Goal: Information Seeking & Learning: Compare options

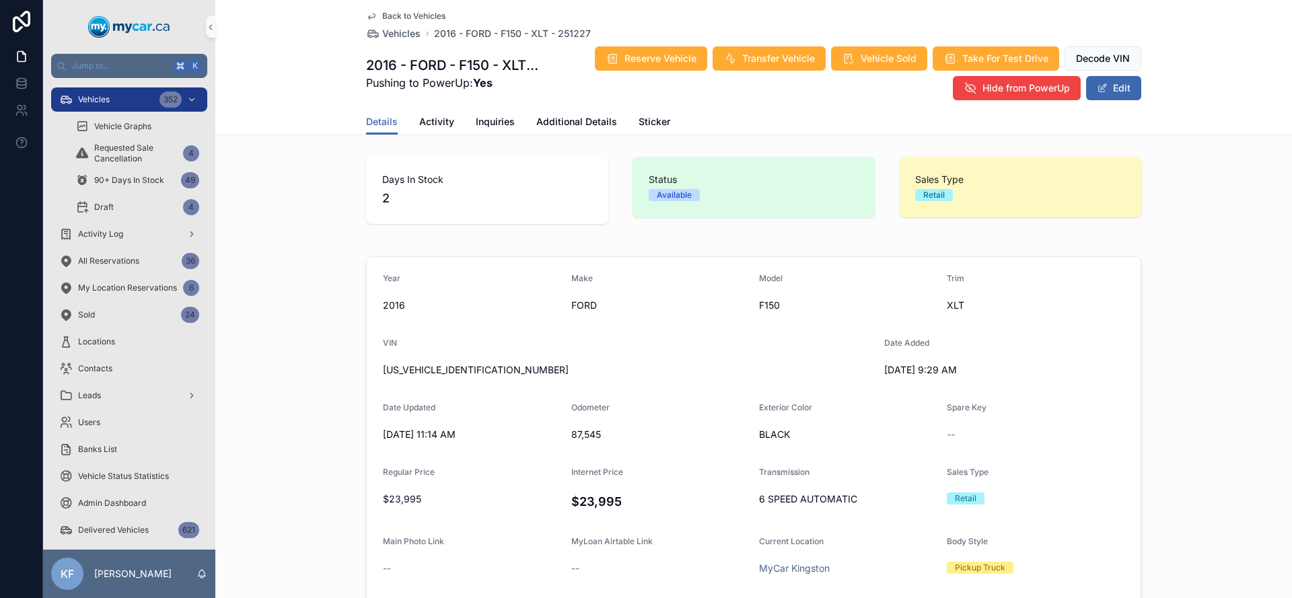
click at [411, 20] on span "Back to Vehicles" at bounding box center [413, 16] width 63 height 11
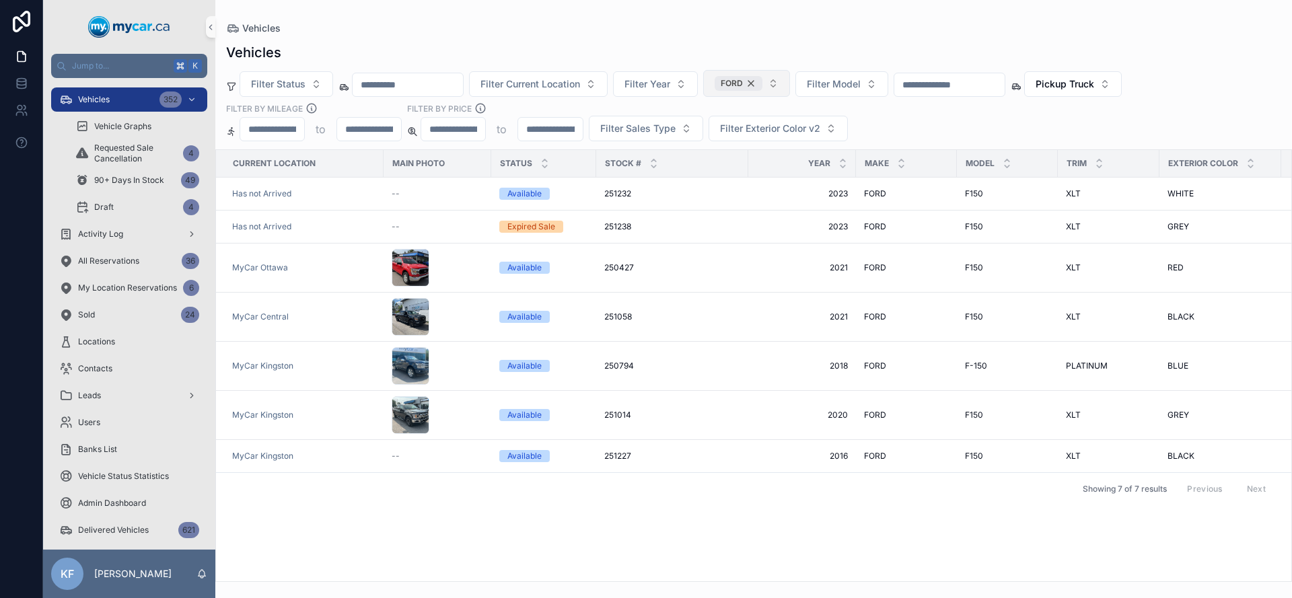
click at [763, 83] on div "FORD" at bounding box center [739, 83] width 48 height 15
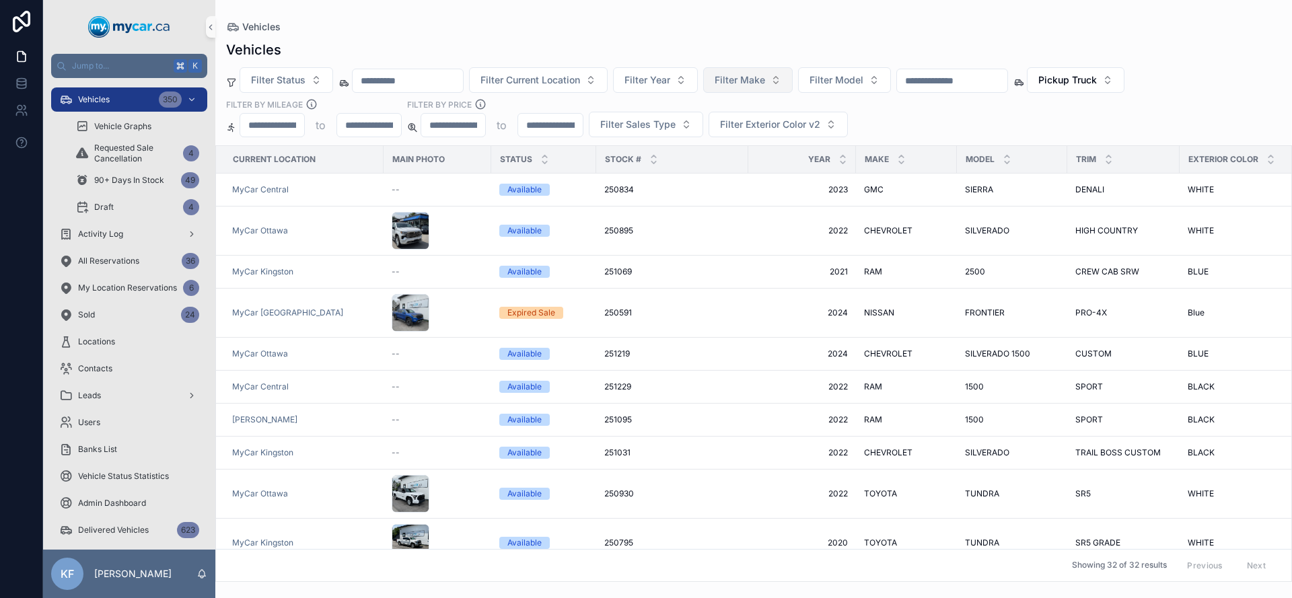
click at [565, 129] on input "number" at bounding box center [550, 125] width 64 height 19
type input "*"
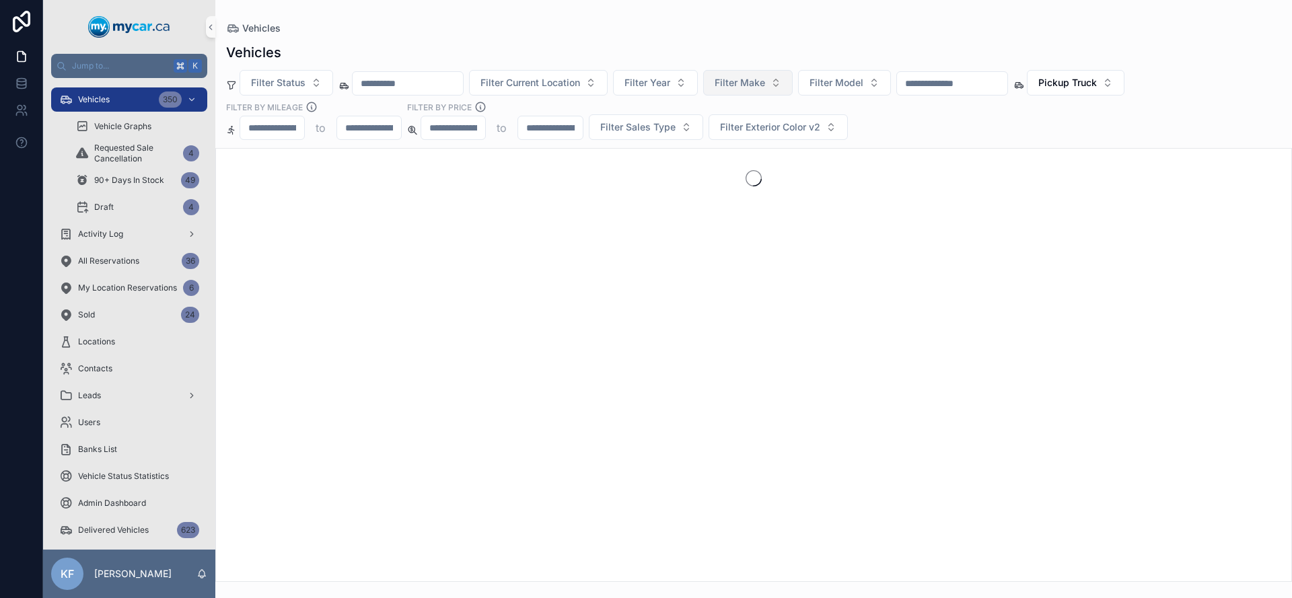
type input "**"
click at [1125, 88] on button "Pickup Truck" at bounding box center [1076, 83] width 98 height 26
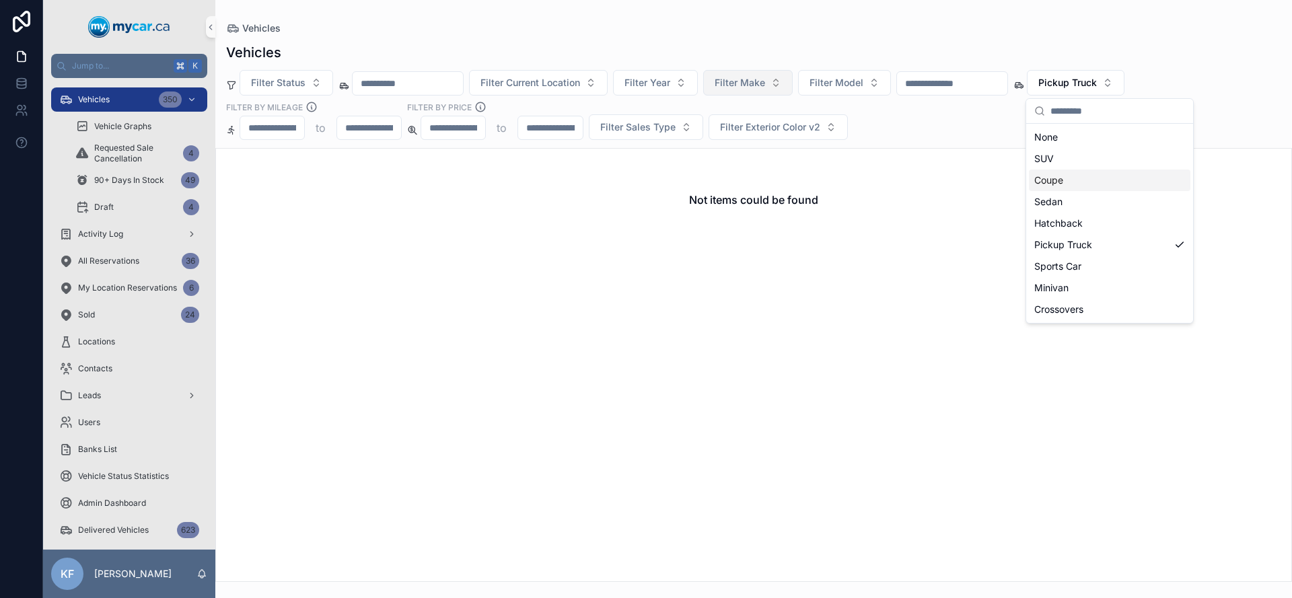
click at [559, 134] on input "**" at bounding box center [550, 127] width 64 height 19
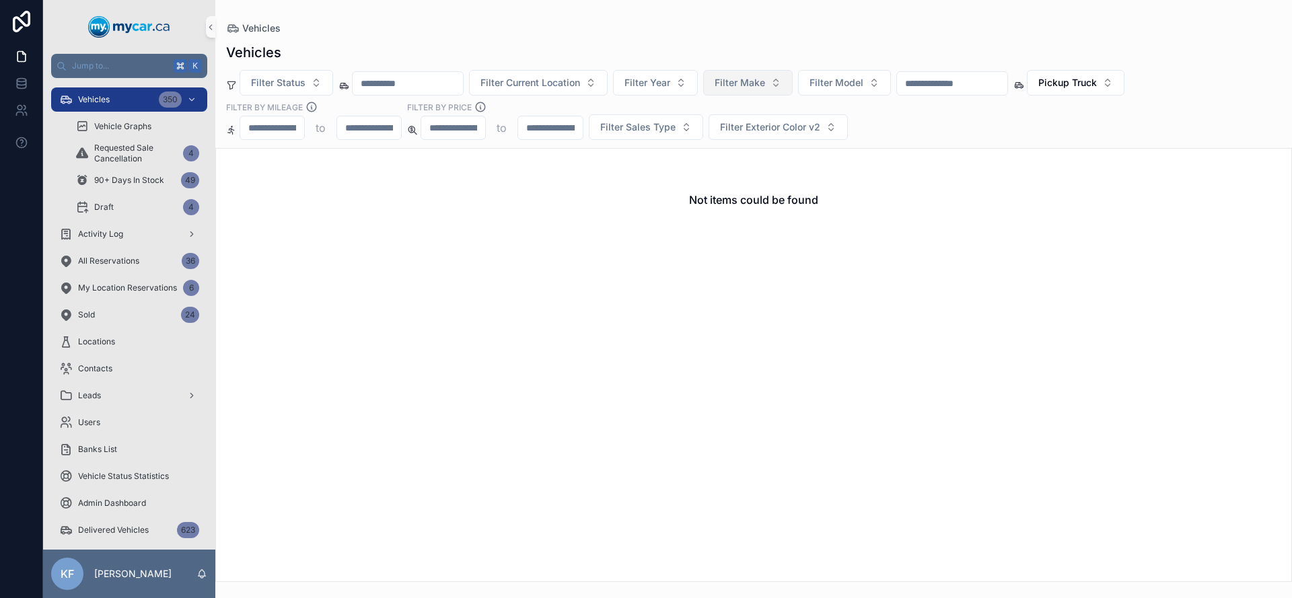
type input "*****"
click at [1093, 85] on span "Pickup Truck" at bounding box center [1068, 82] width 59 height 13
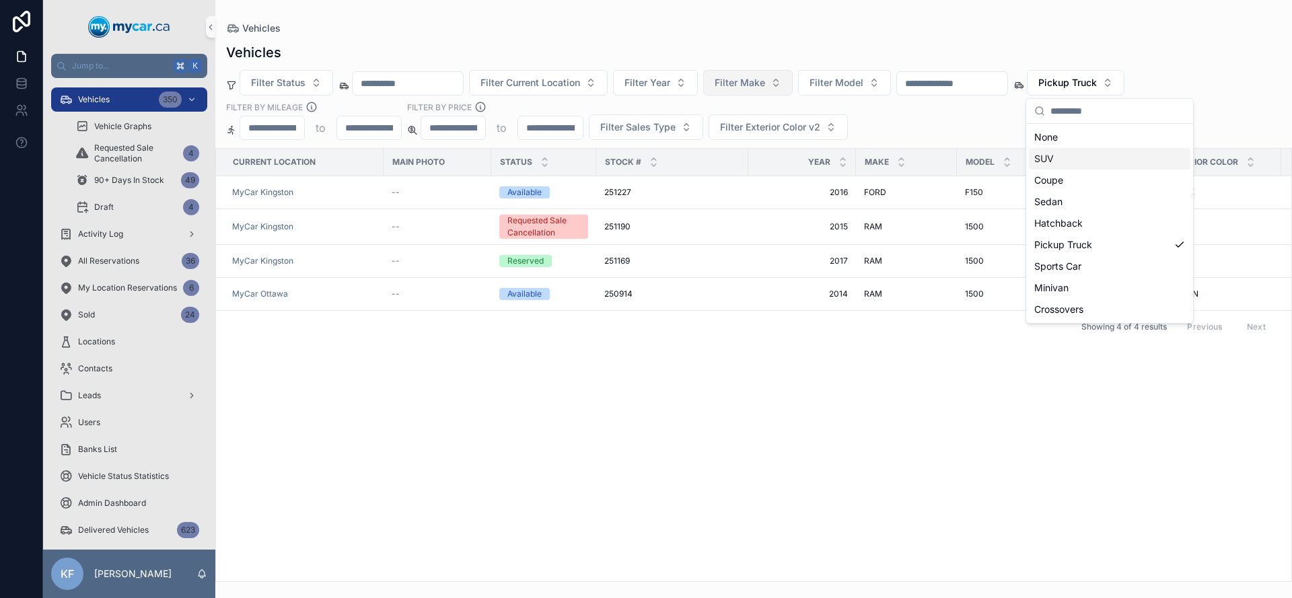
click at [1083, 159] on div "SUV" at bounding box center [1110, 159] width 162 height 22
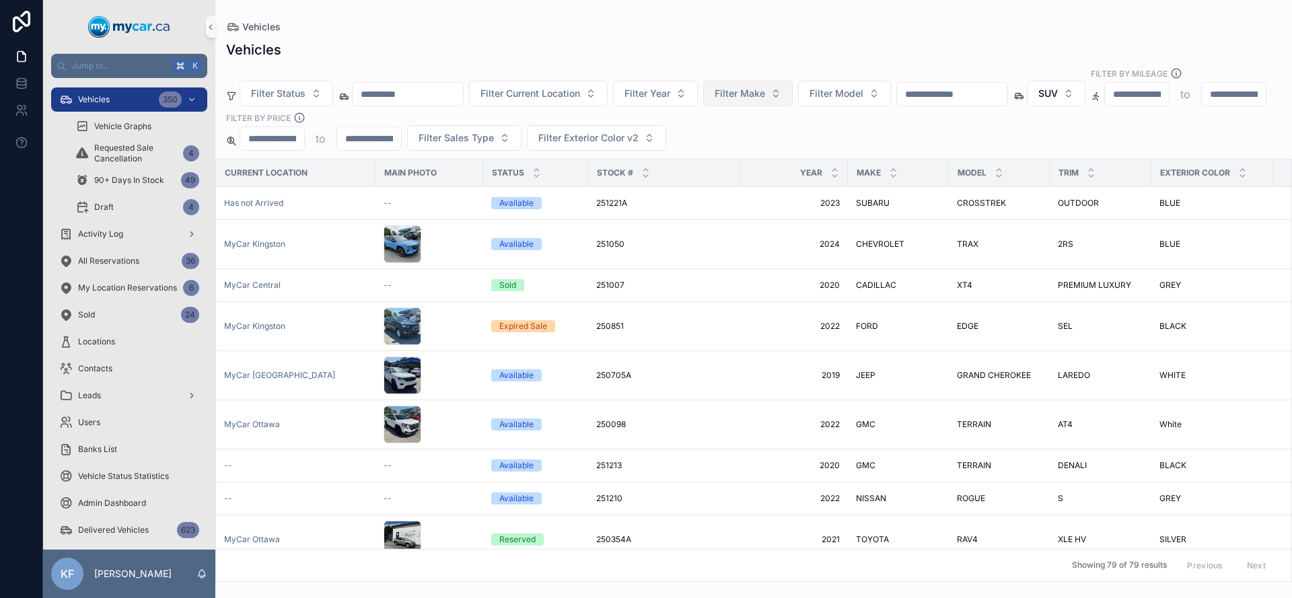
scroll to position [0, 10]
click at [615, 493] on span "251210" at bounding box center [607, 498] width 26 height 11
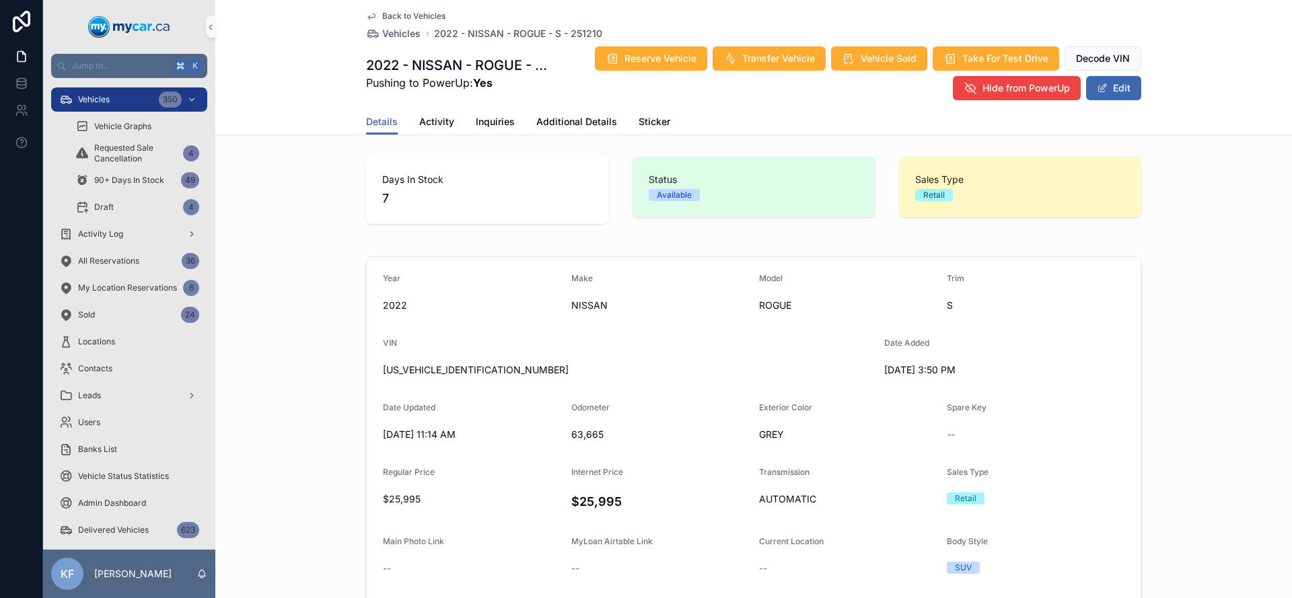
click at [425, 13] on span "Back to Vehicles" at bounding box center [413, 16] width 63 height 11
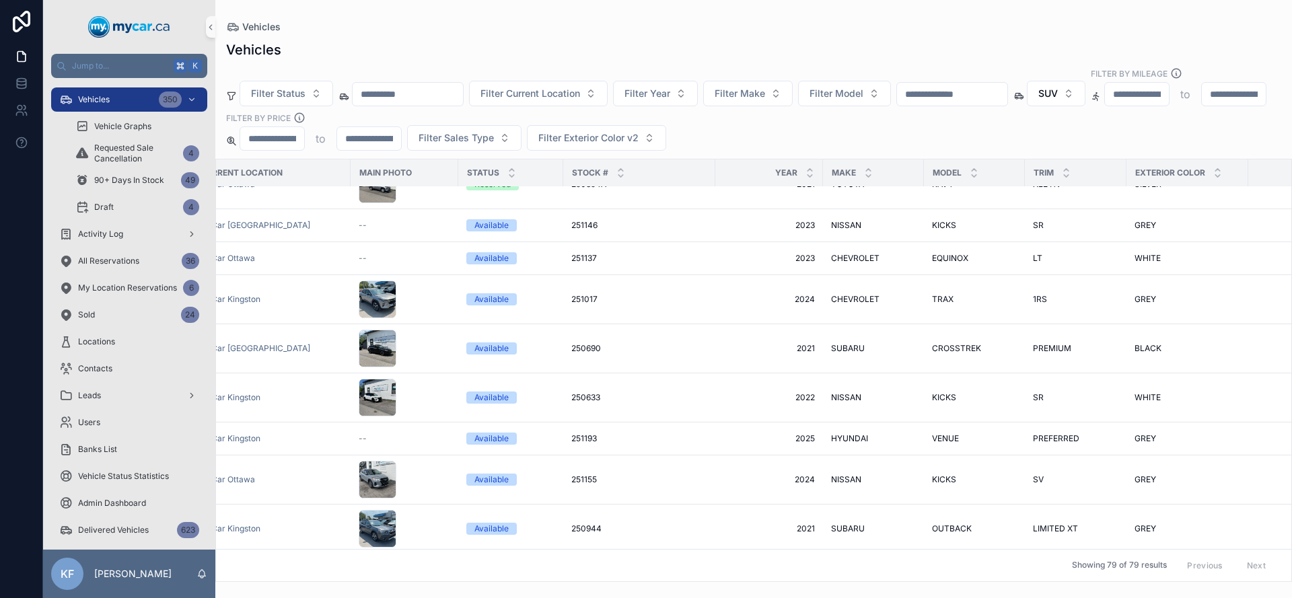
scroll to position [355, 0]
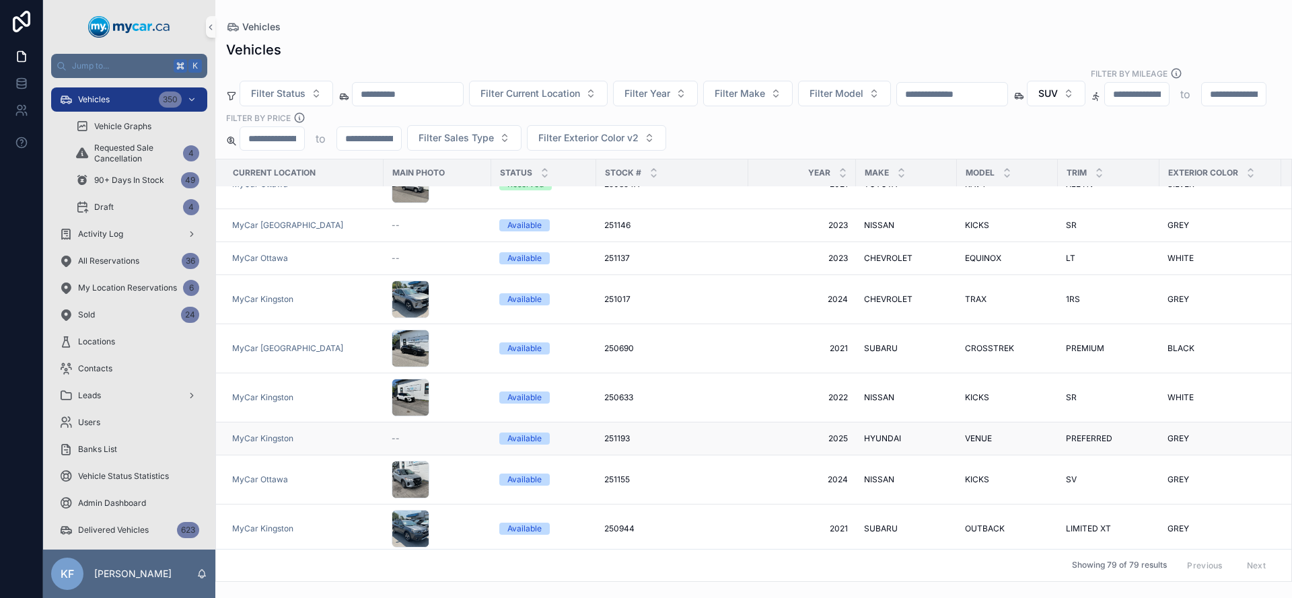
click at [876, 433] on span "HYUNDAI" at bounding box center [882, 438] width 37 height 11
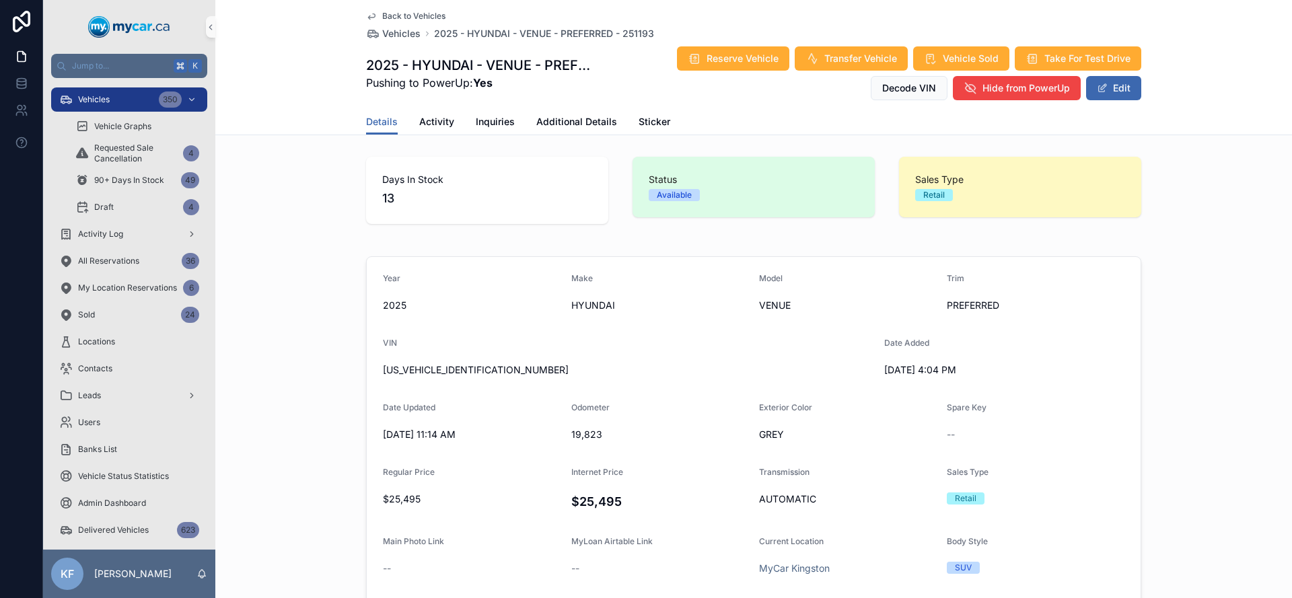
click at [424, 16] on span "Back to Vehicles" at bounding box center [413, 16] width 63 height 11
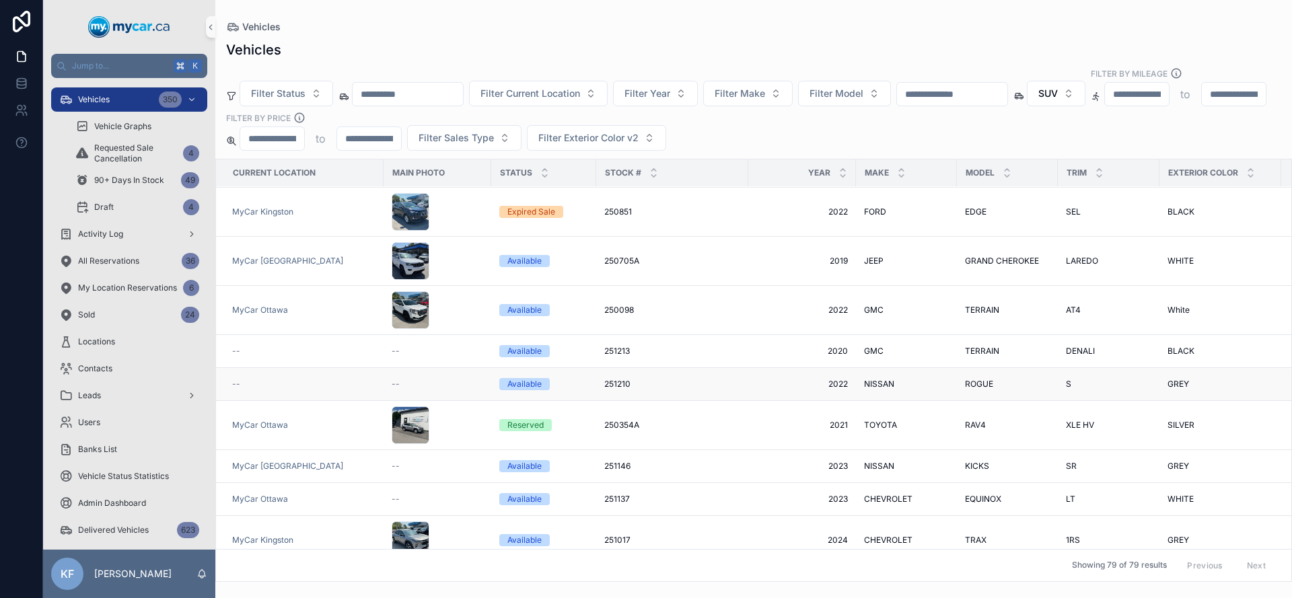
scroll to position [252, 0]
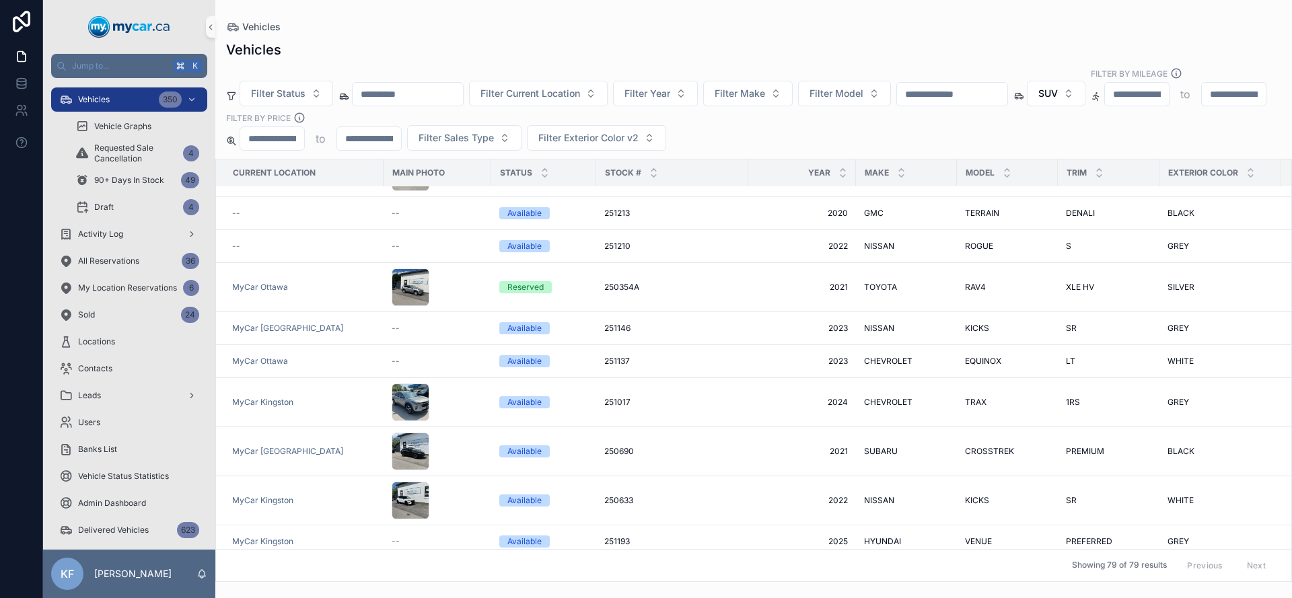
click at [889, 536] on span "HYUNDAI" at bounding box center [882, 541] width 37 height 11
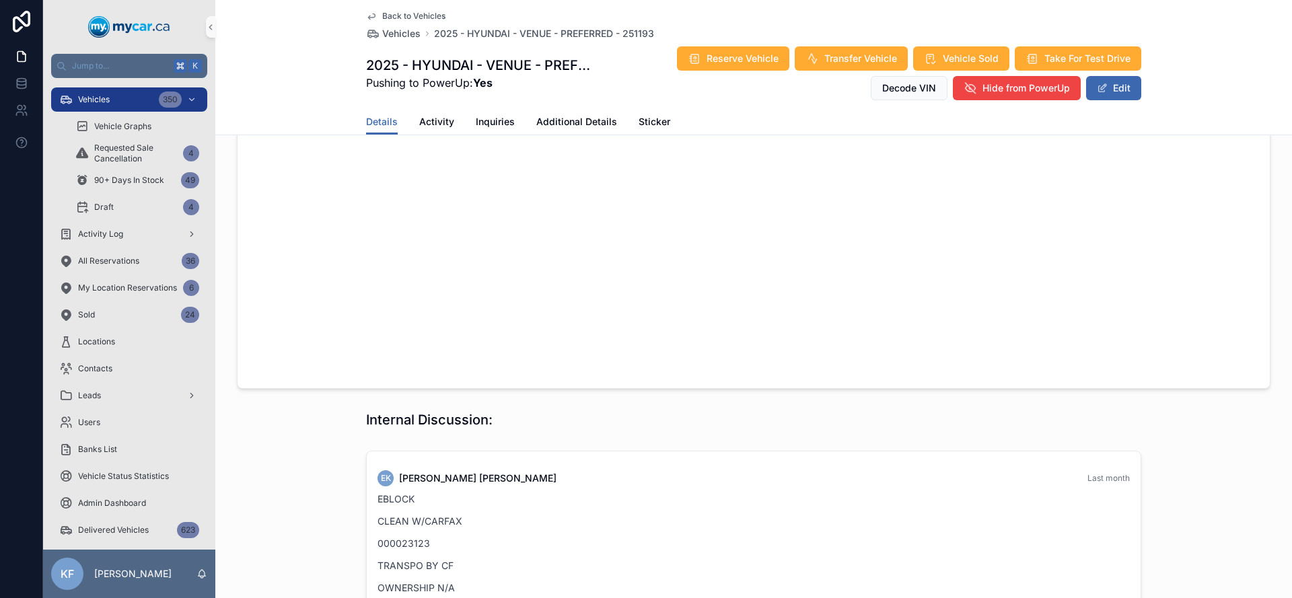
scroll to position [948, 0]
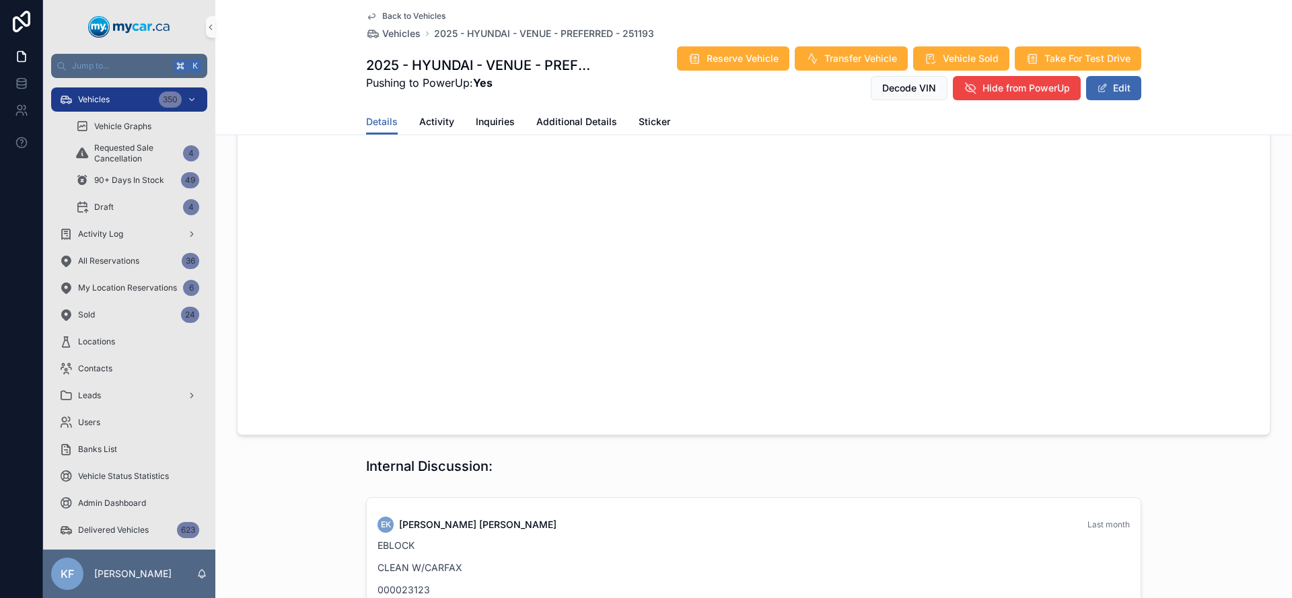
click at [399, 18] on span "Back to Vehicles" at bounding box center [413, 16] width 63 height 11
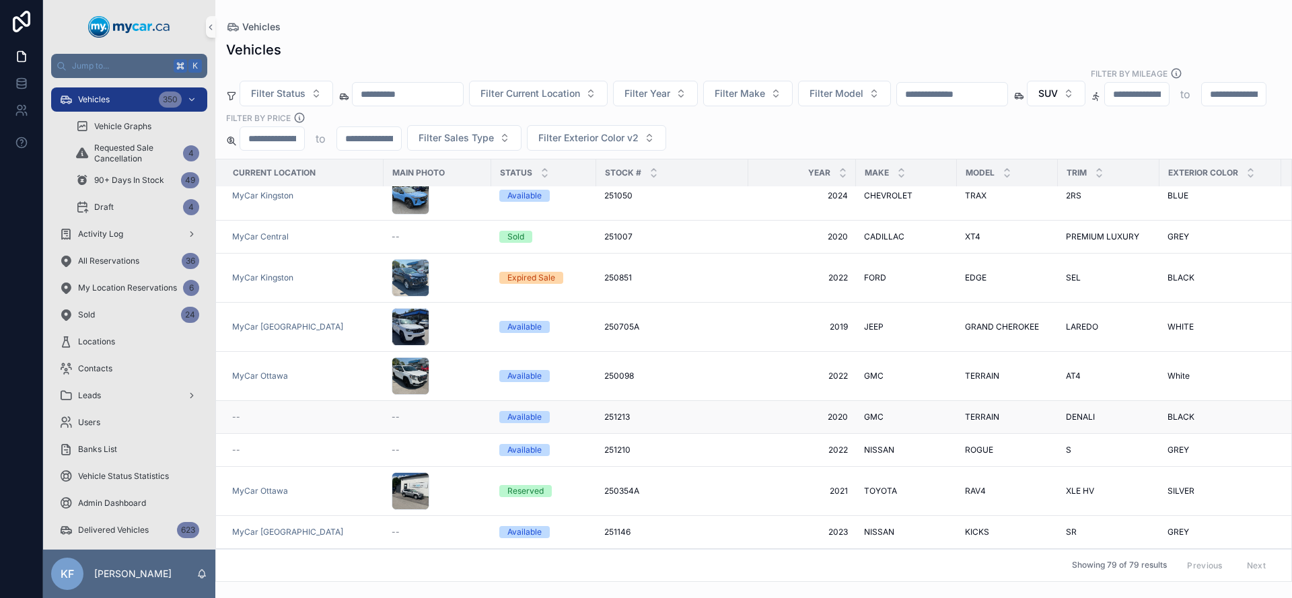
scroll to position [120, 0]
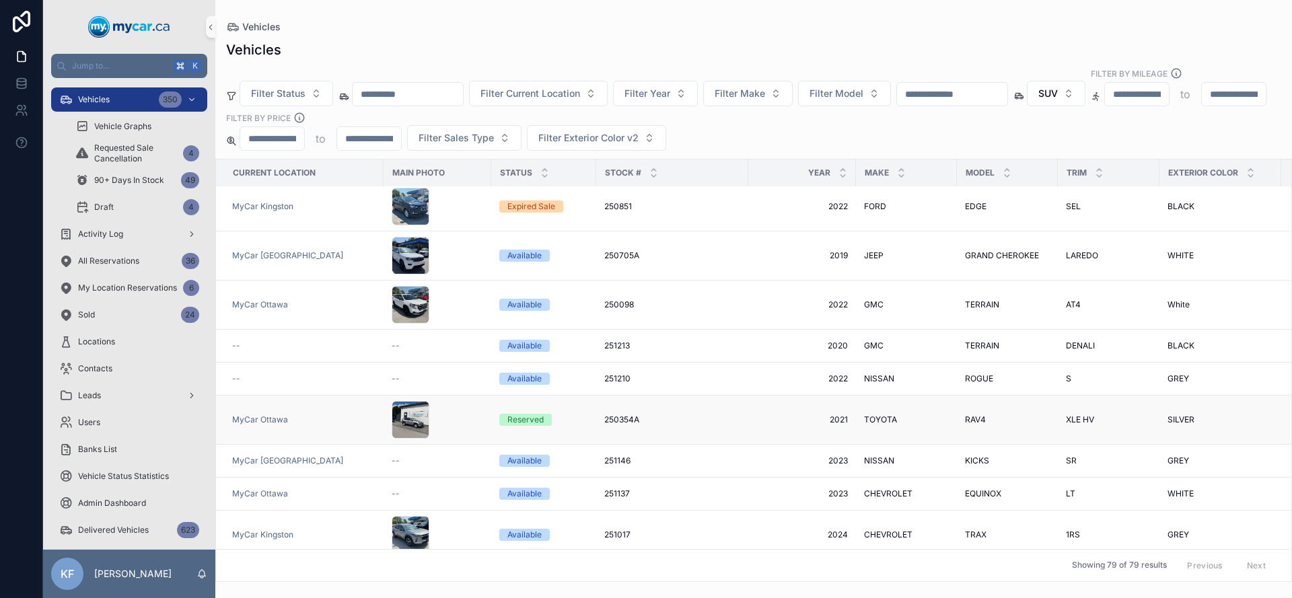
click at [617, 415] on span "250354A" at bounding box center [621, 420] width 35 height 11
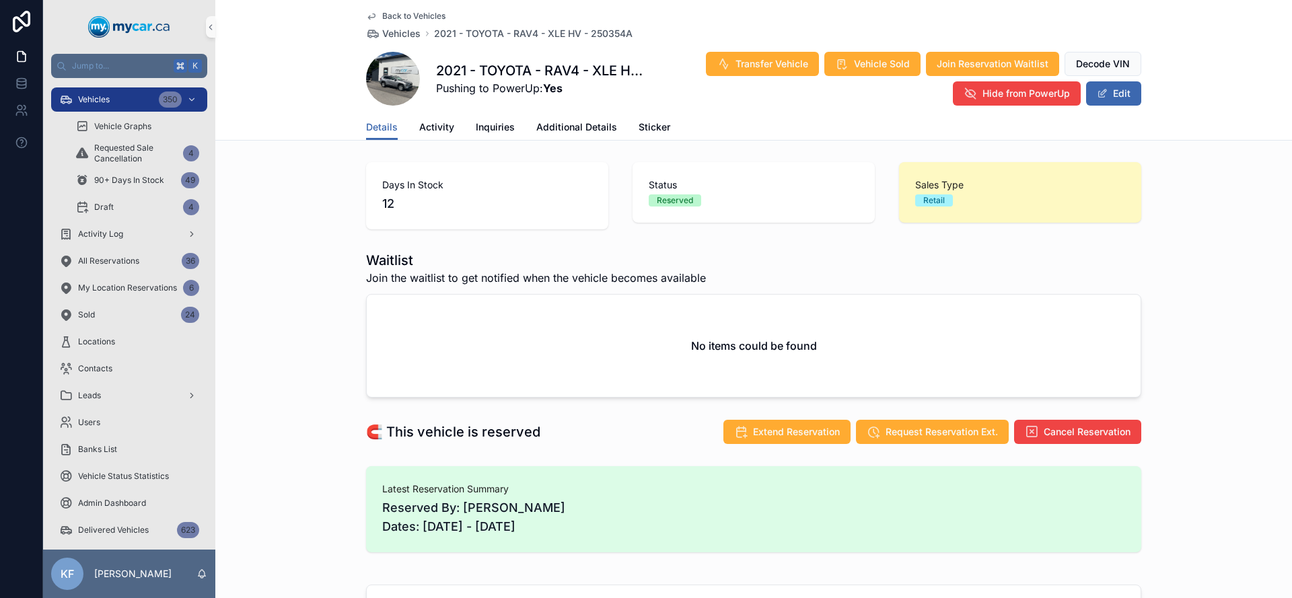
click at [433, 19] on span "Back to Vehicles" at bounding box center [413, 16] width 63 height 11
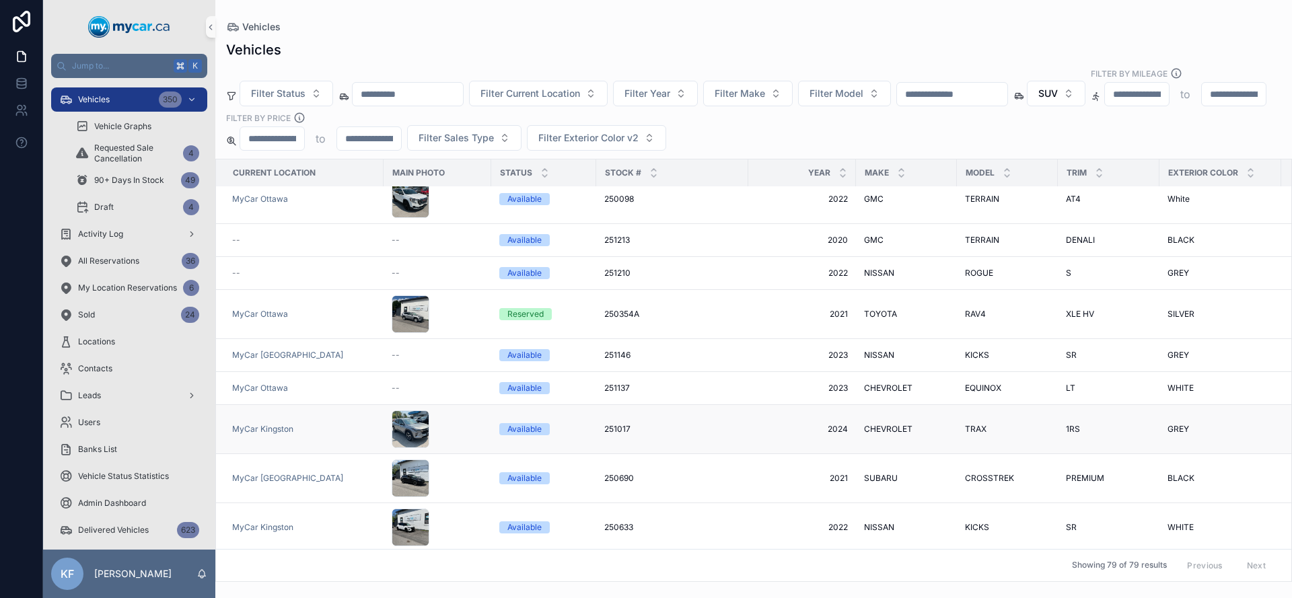
scroll to position [232, 0]
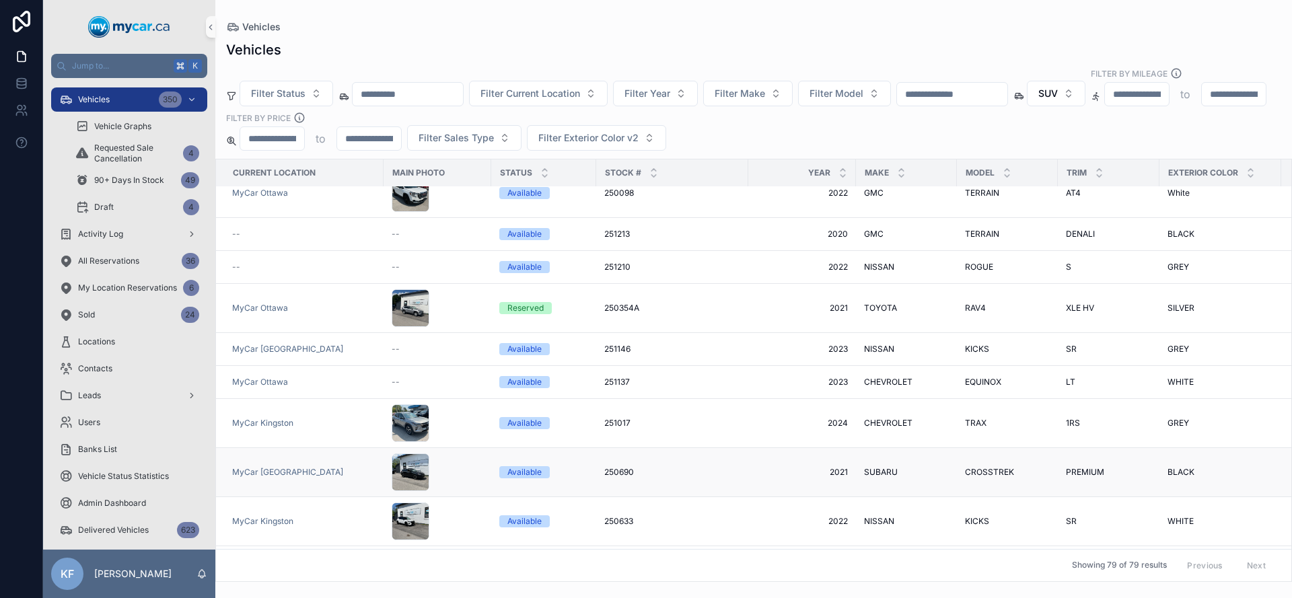
click at [620, 467] on span "250690" at bounding box center [619, 472] width 30 height 11
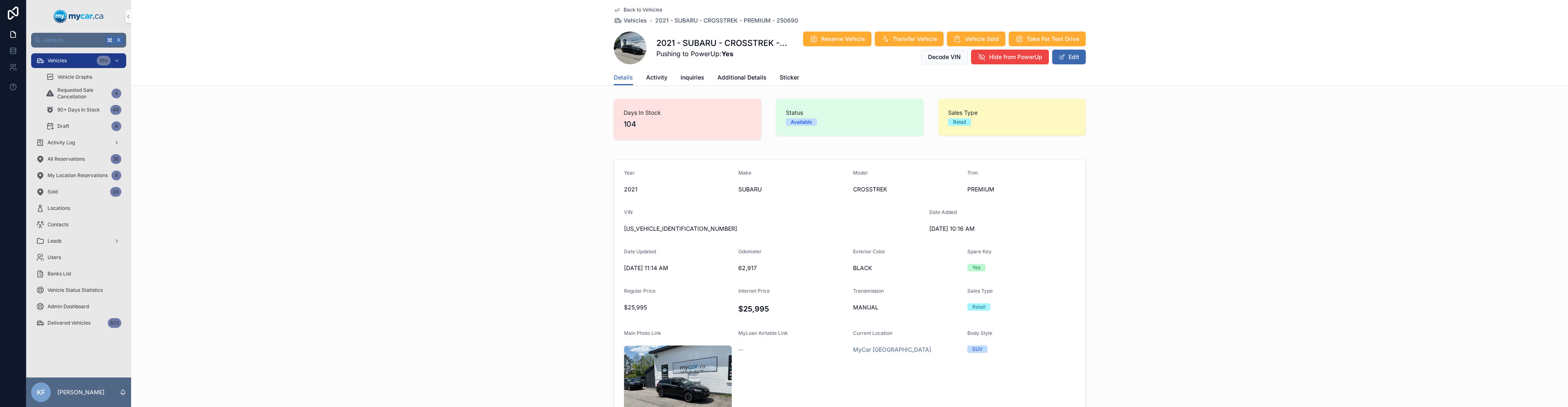
click at [504, 363] on div "Year [DATE] Make SUBARU Model CROSSTREK Trim PREMIUM VIN [US_VEHICLE_IDENTIFICA…" at bounding box center [849, 319] width 1437 height 326
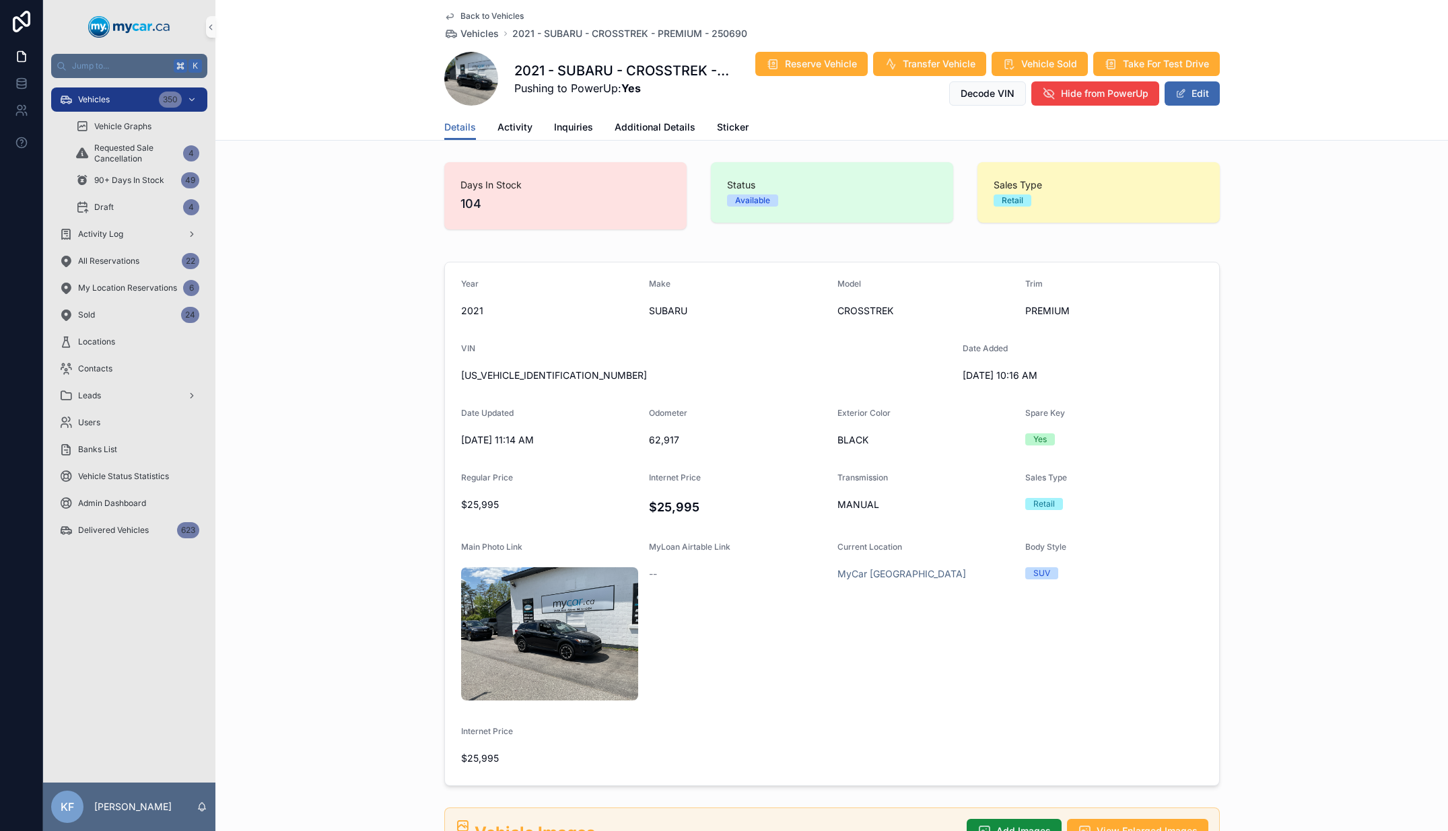
click at [478, 17] on span "Back to Vehicles" at bounding box center [491, 16] width 63 height 11
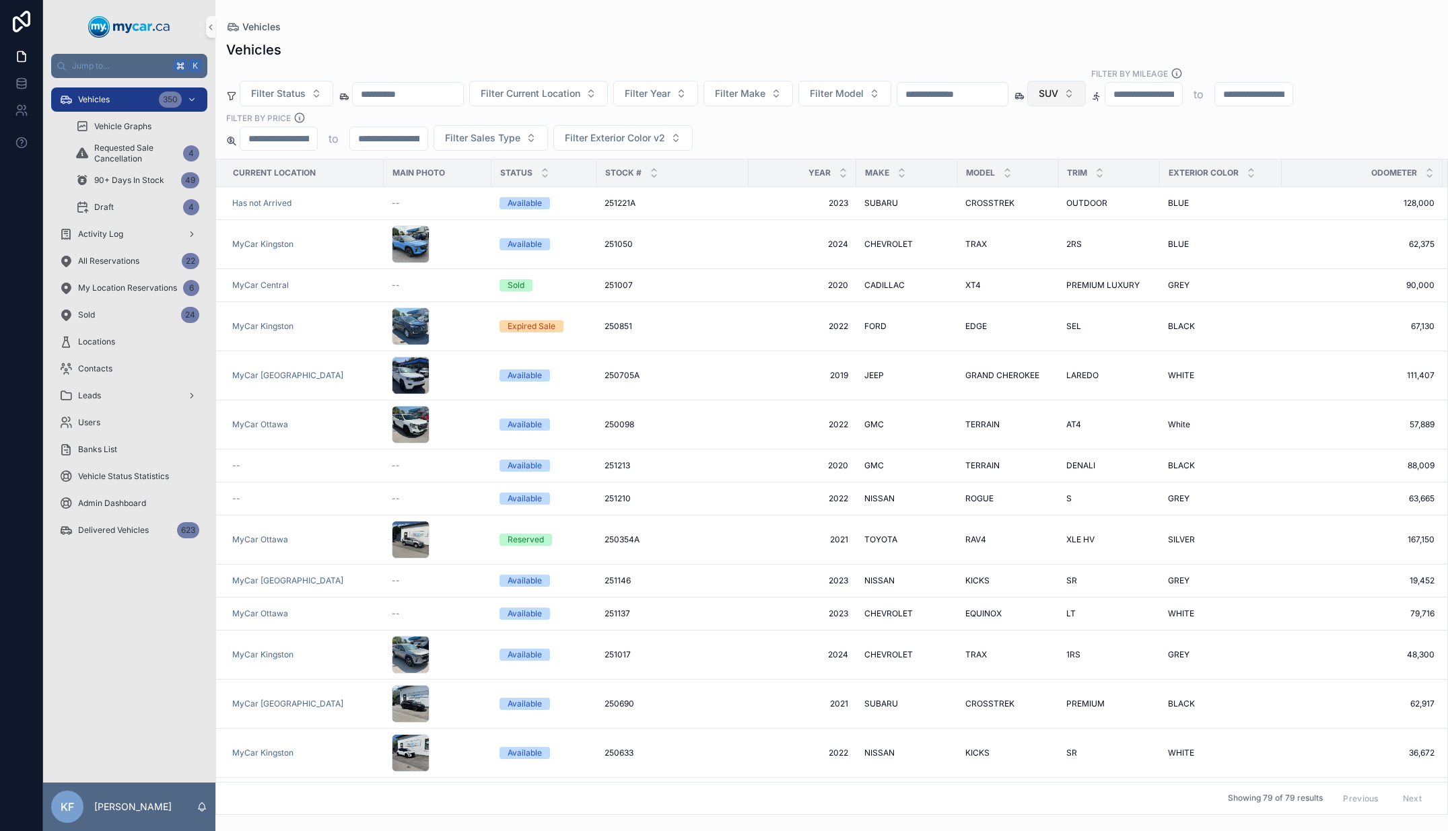
click at [1086, 98] on button "SUV" at bounding box center [1056, 94] width 59 height 26
click at [1072, 145] on div "None" at bounding box center [1091, 148] width 162 height 22
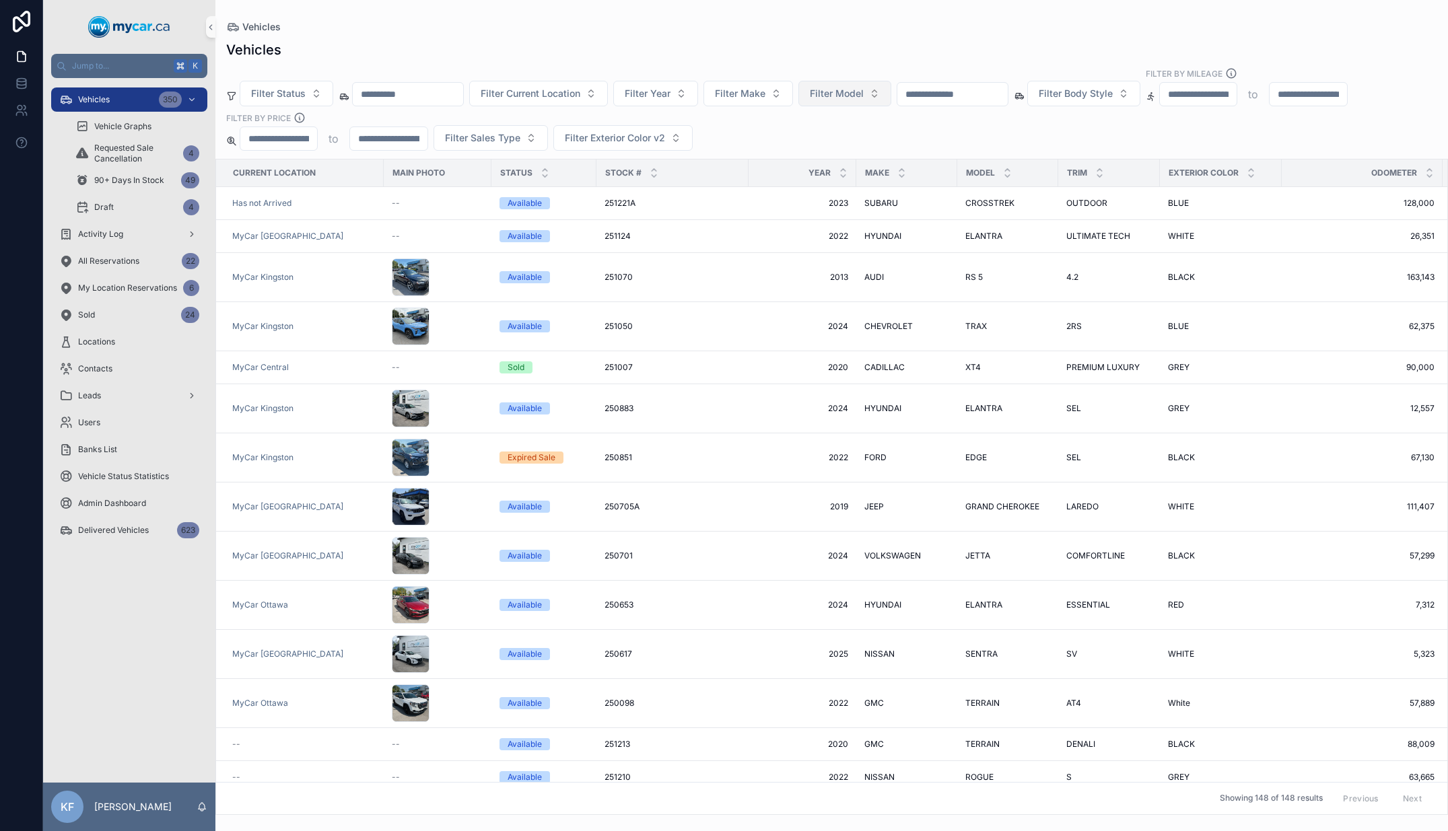
click at [841, 99] on span "Filter Model" at bounding box center [837, 93] width 54 height 13
type input "***"
click at [840, 150] on div "CIVIC" at bounding box center [862, 148] width 162 height 22
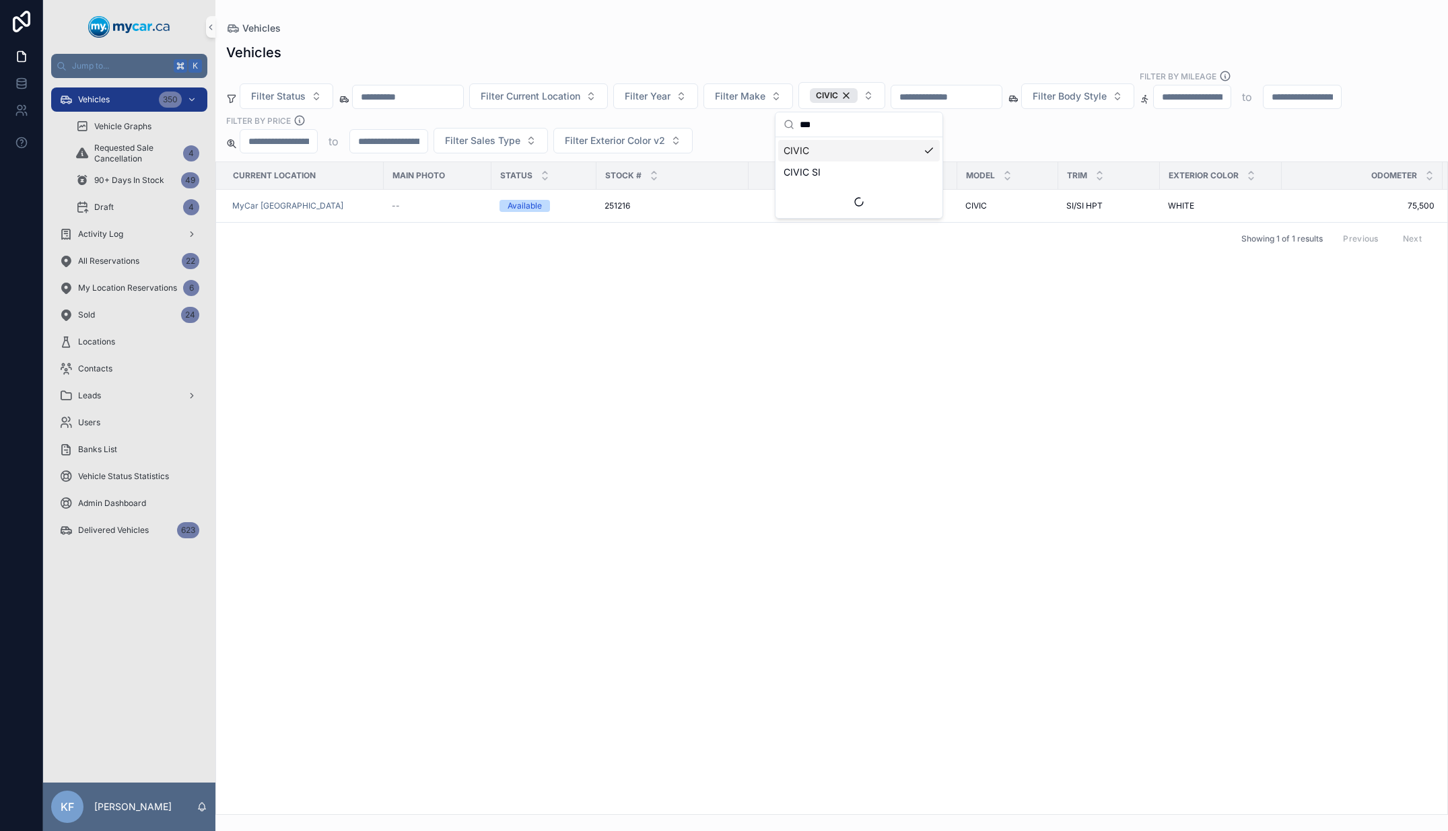
click at [1197, 287] on div "Current Location Main Photo Status Stock # Year Make Model Trim Exterior Color …" at bounding box center [831, 488] width 1231 height 652
